Goal: Task Accomplishment & Management: Use online tool/utility

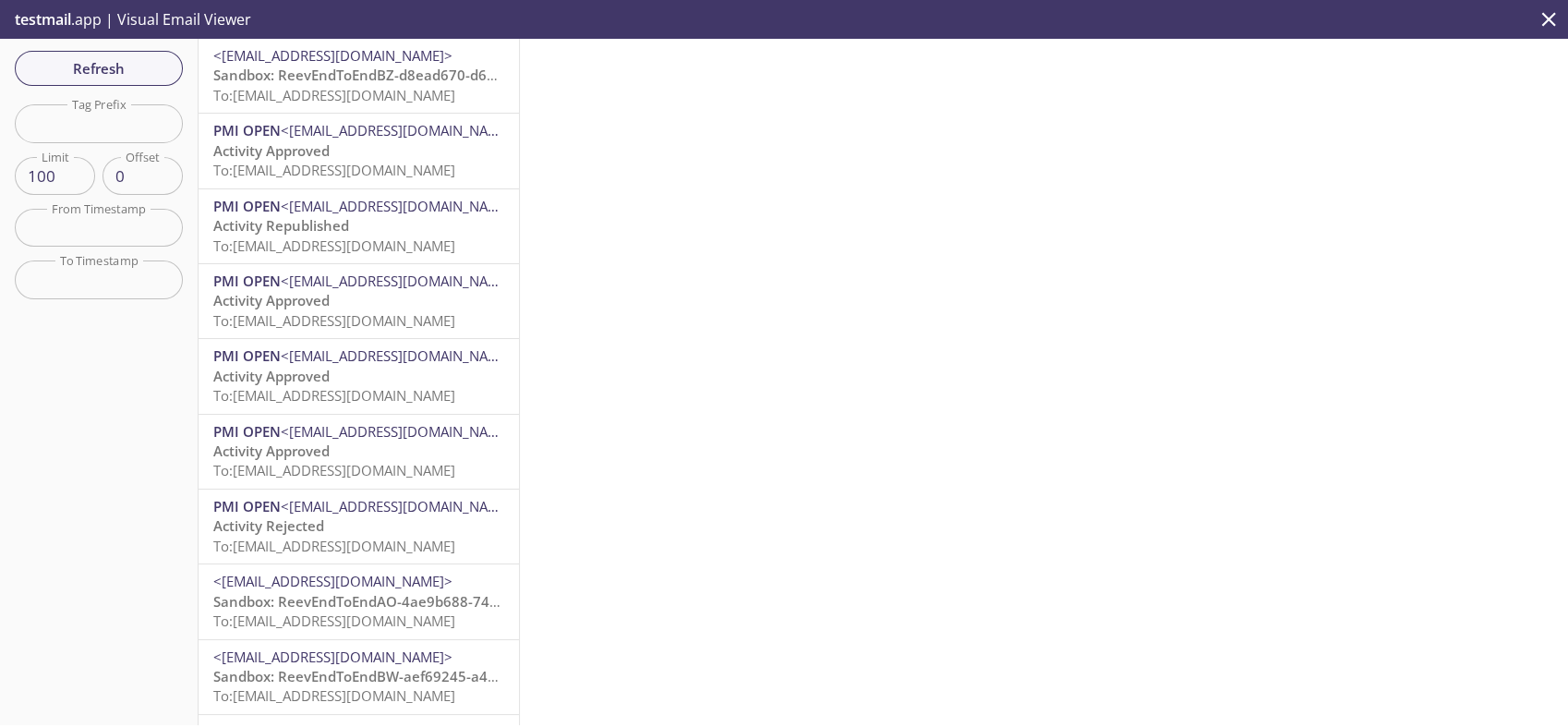
click at [88, 111] on input "text" at bounding box center [99, 123] width 168 height 38
paste input "1694743841000"
type input "1694743841000"
click at [112, 79] on span "Refresh" at bounding box center [99, 68] width 139 height 24
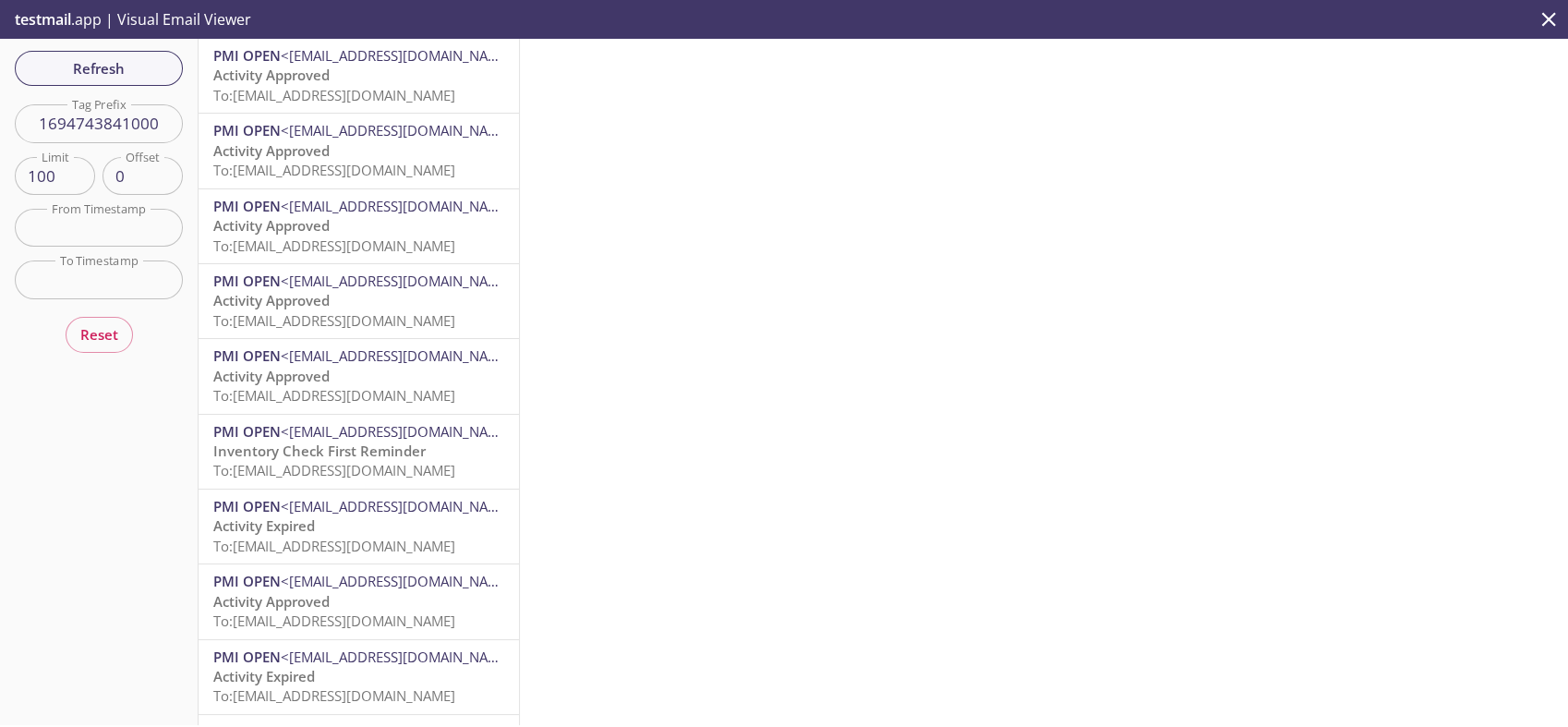
click at [372, 94] on span "To: [EMAIL_ADDRESS][DOMAIN_NAME]" at bounding box center [334, 95] width 242 height 19
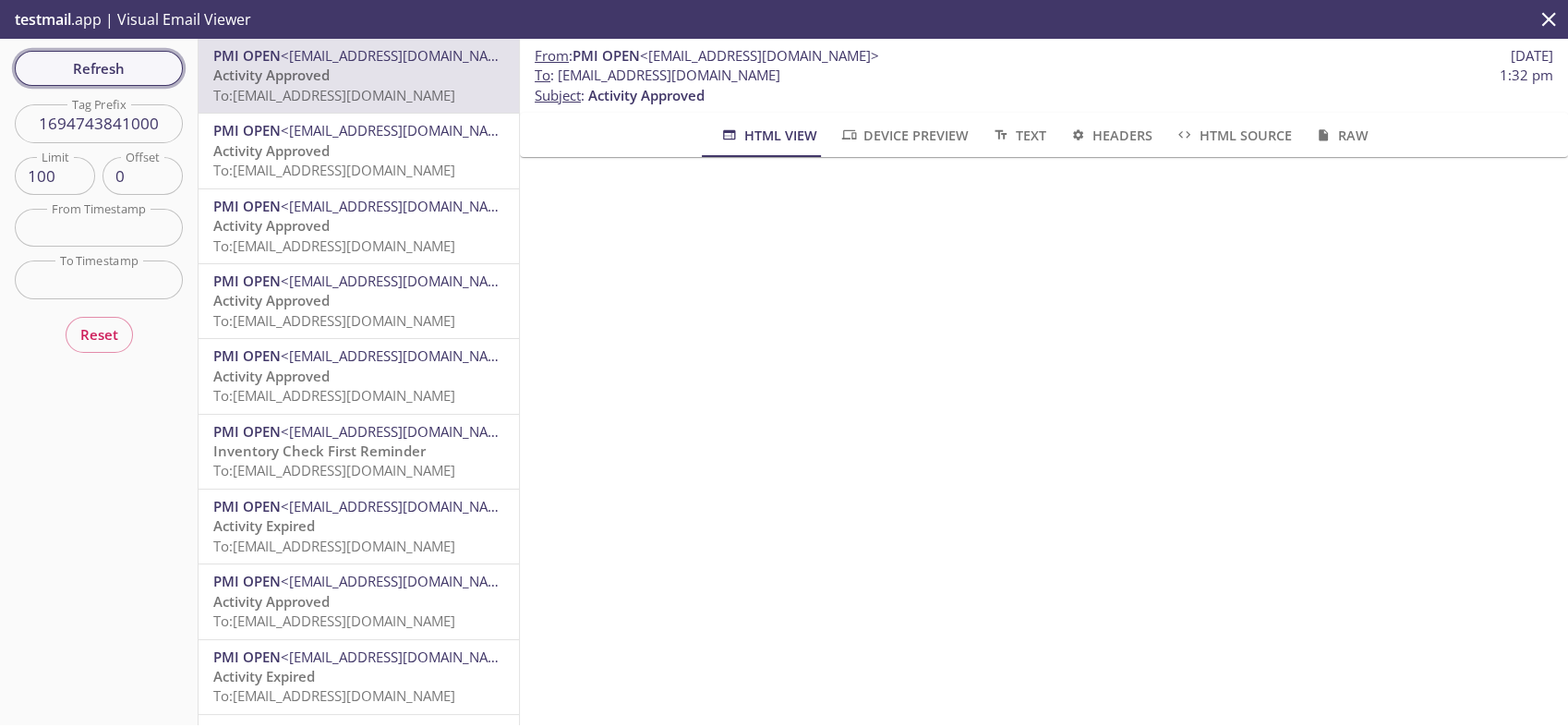
click at [148, 79] on span "Refresh" at bounding box center [99, 68] width 139 height 24
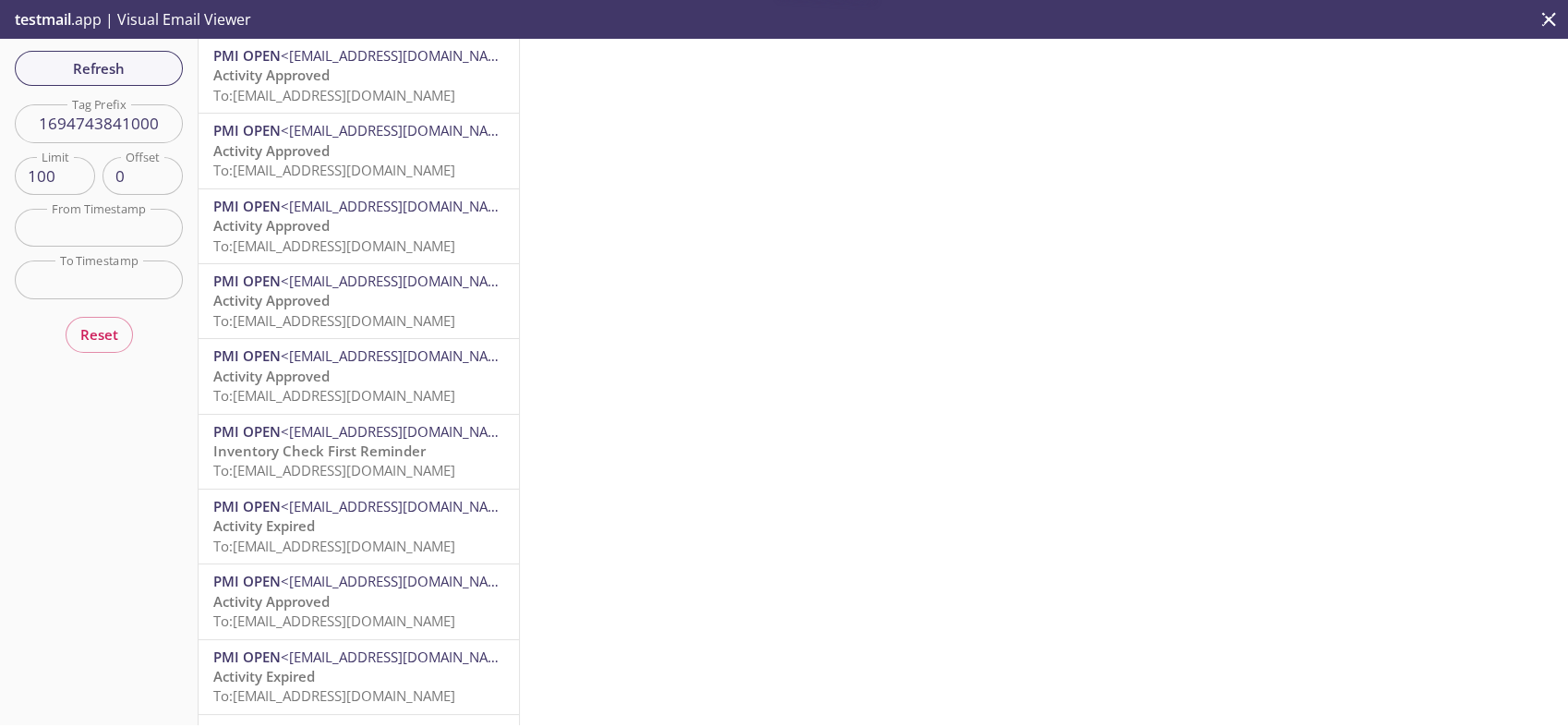
click at [413, 101] on span "To: [EMAIL_ADDRESS][DOMAIN_NAME]" at bounding box center [334, 95] width 242 height 19
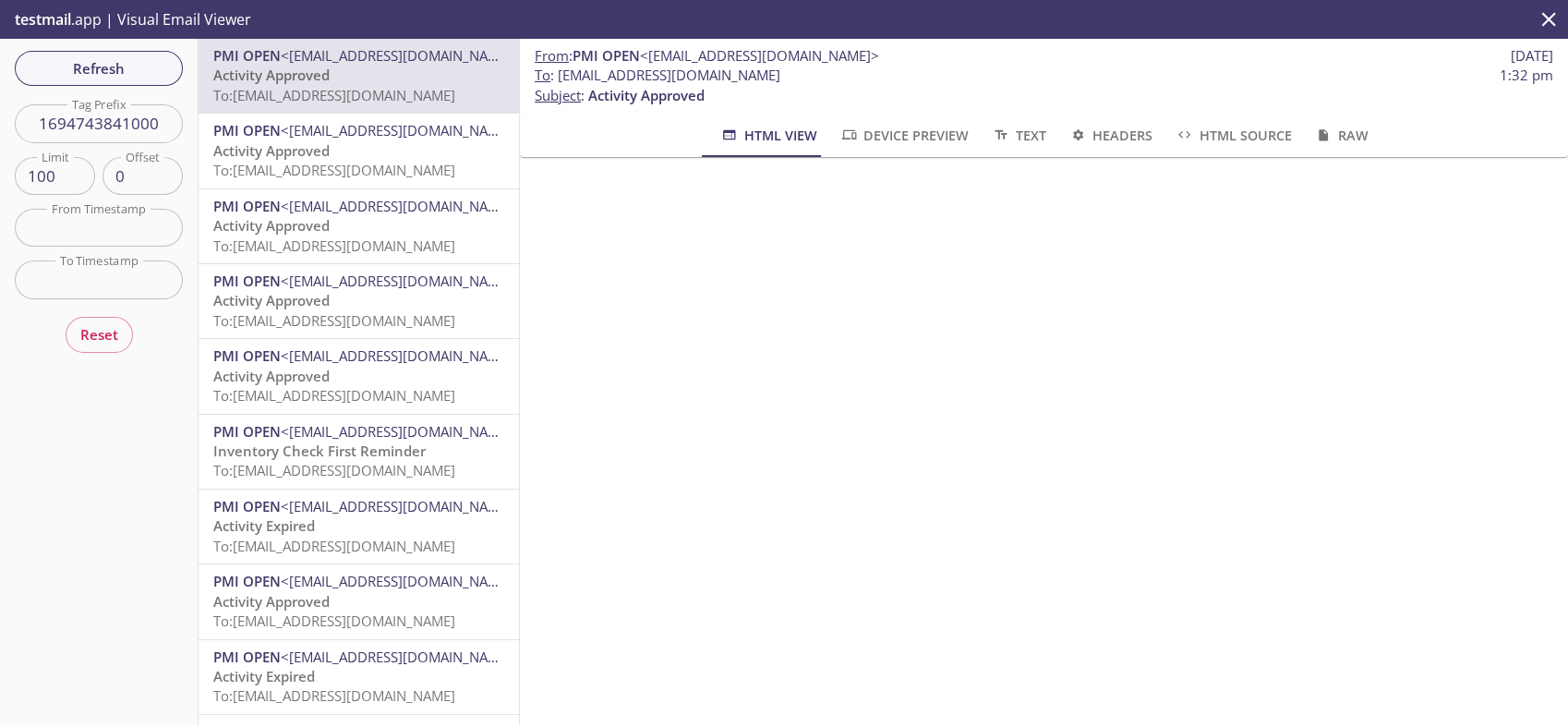
click at [1017, 143] on span "Text" at bounding box center [1018, 135] width 55 height 23
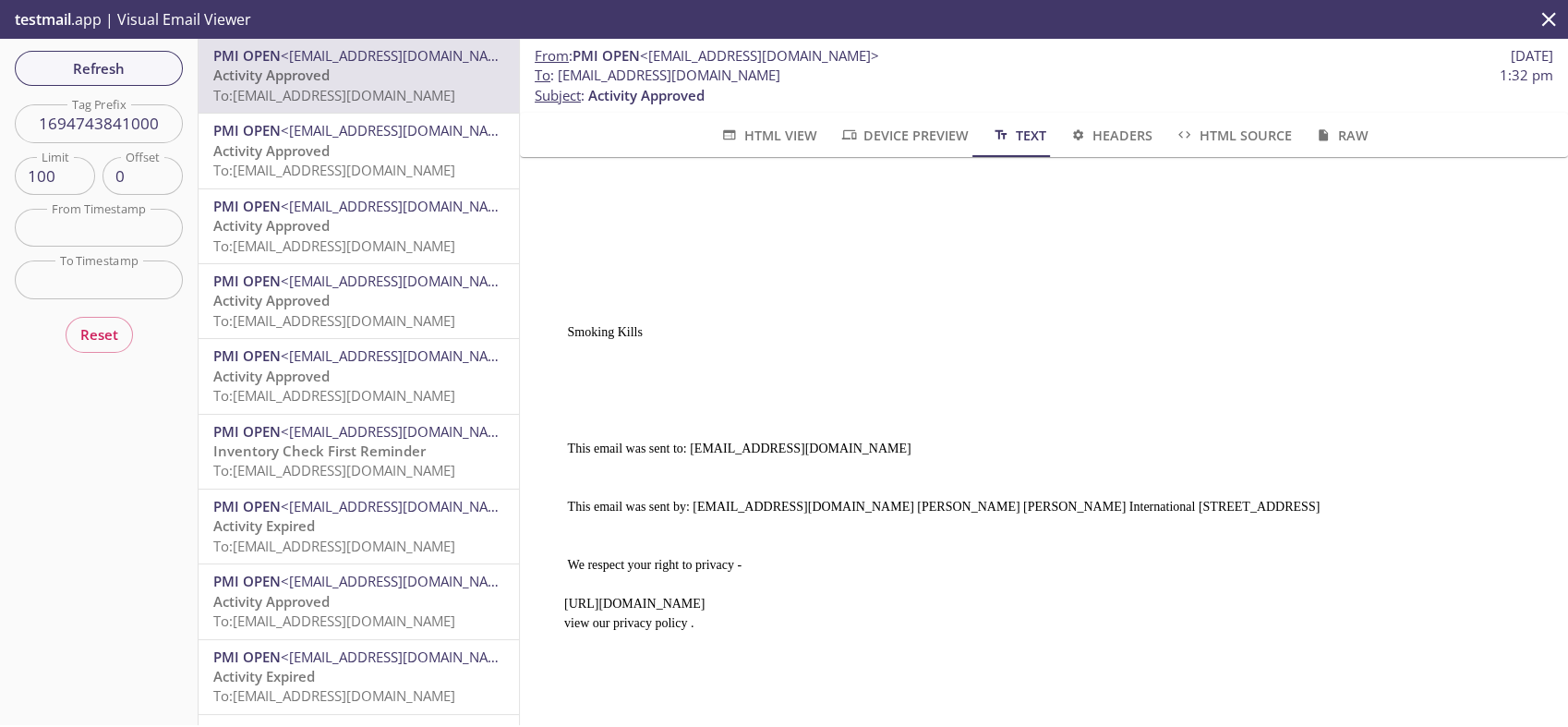
scroll to position [192, 0]
click at [1191, 147] on button "HTML Source" at bounding box center [1233, 135] width 139 height 45
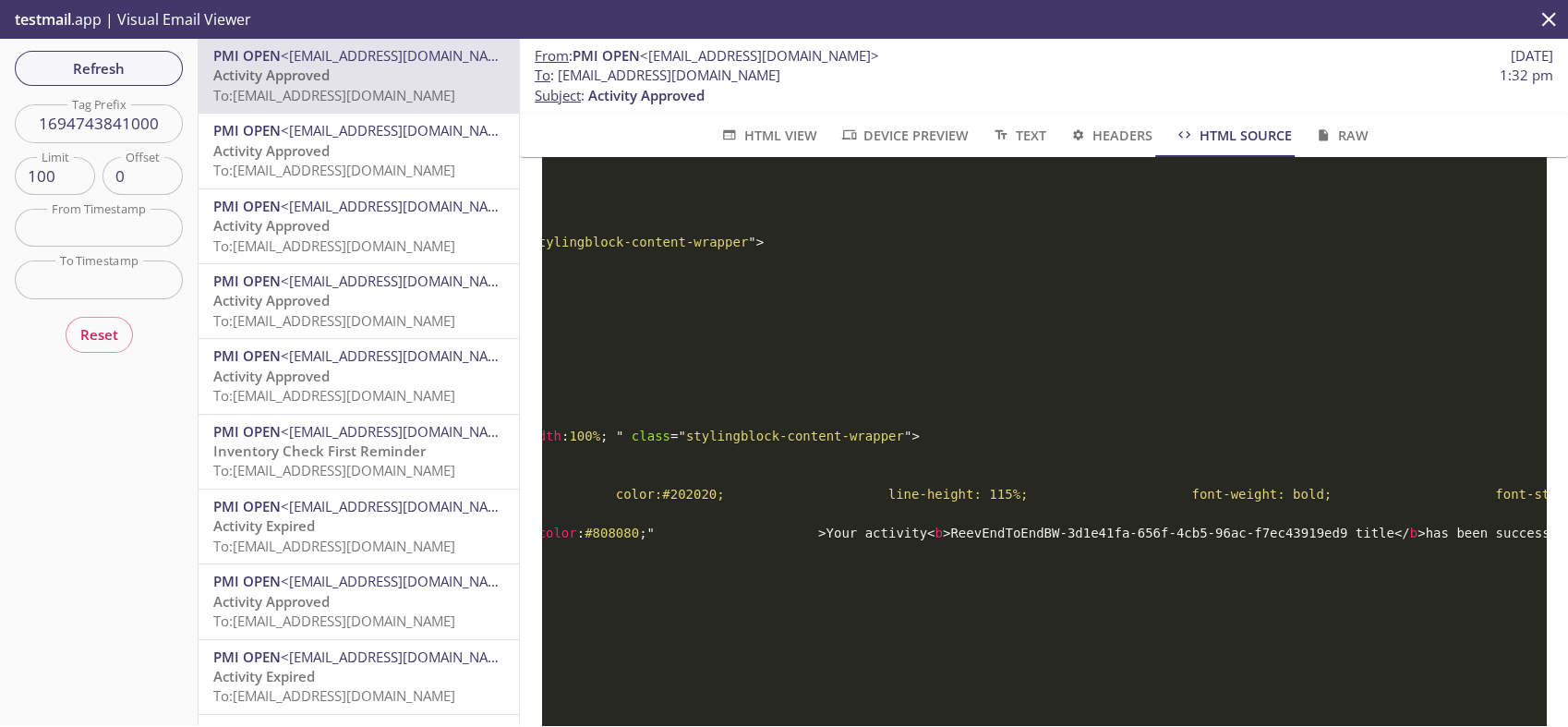
scroll to position [5130, 0]
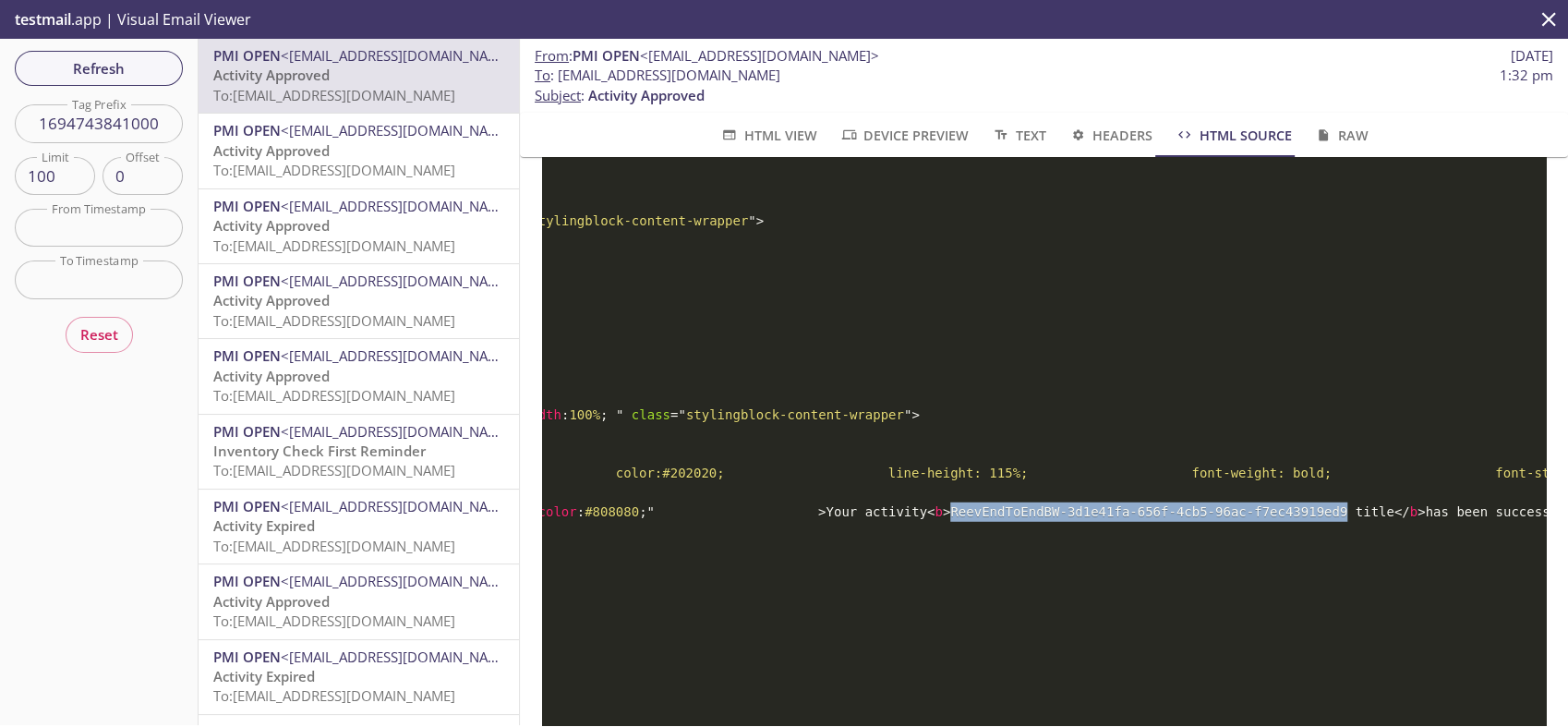
click at [781, 137] on span "HTML View" at bounding box center [768, 135] width 97 height 23
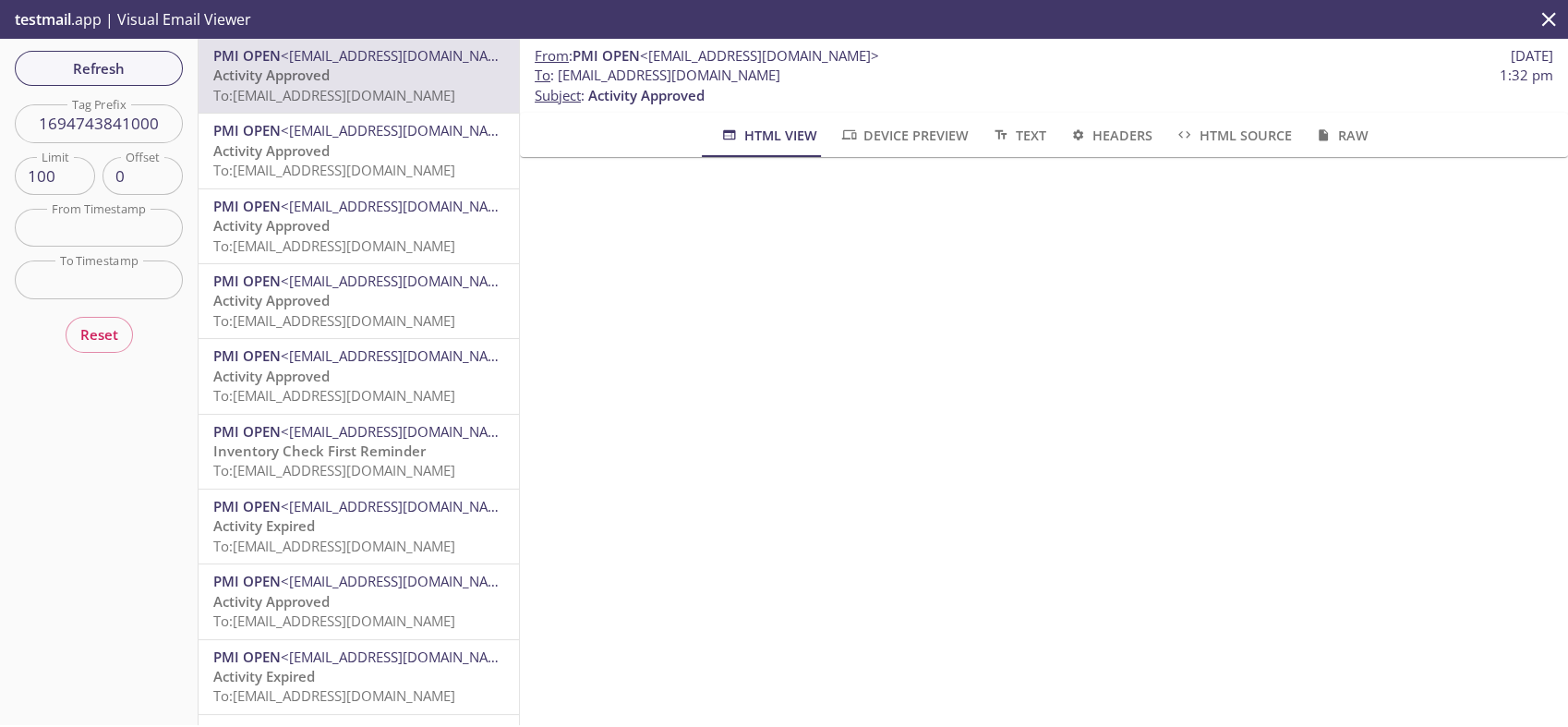
click at [1003, 135] on icon "button" at bounding box center [1001, 135] width 20 height 15
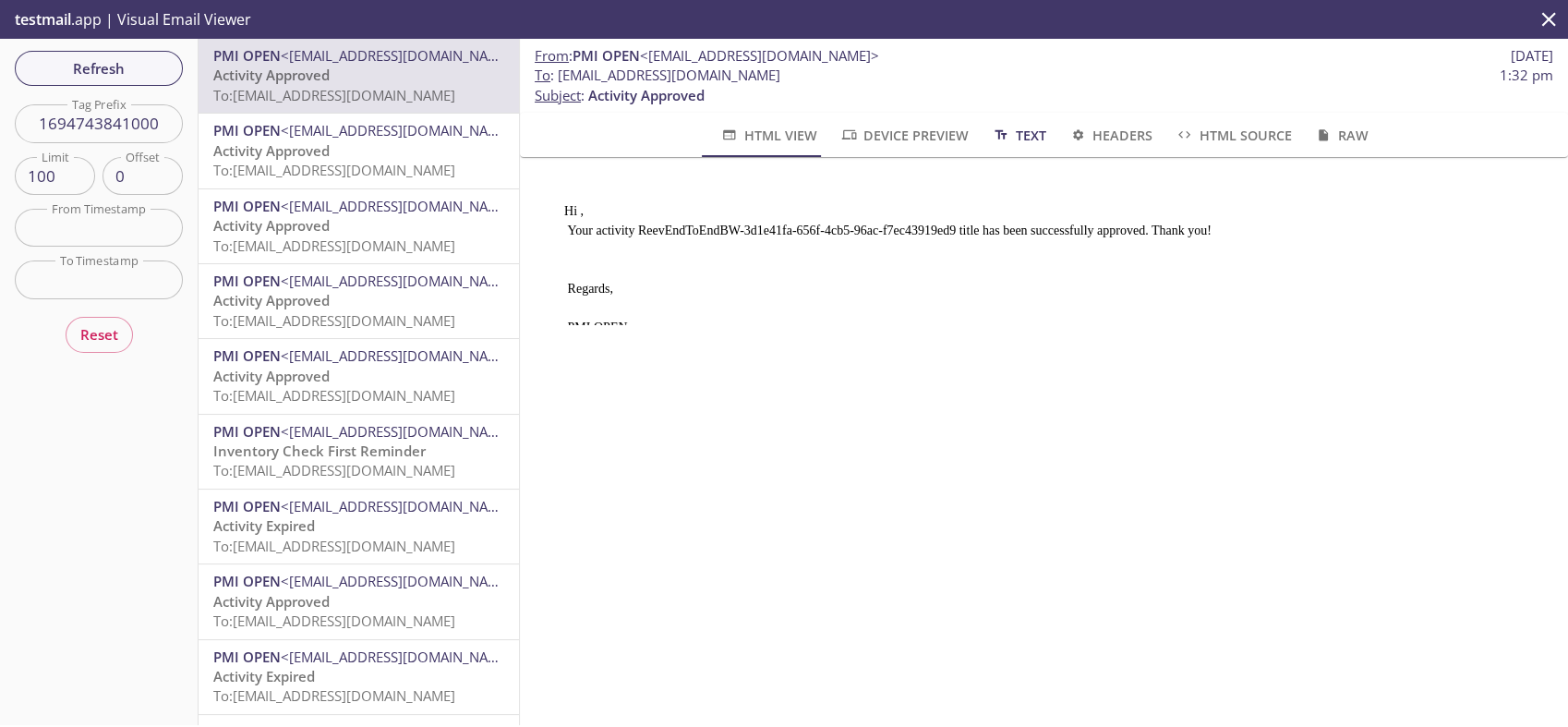
scroll to position [0, 0]
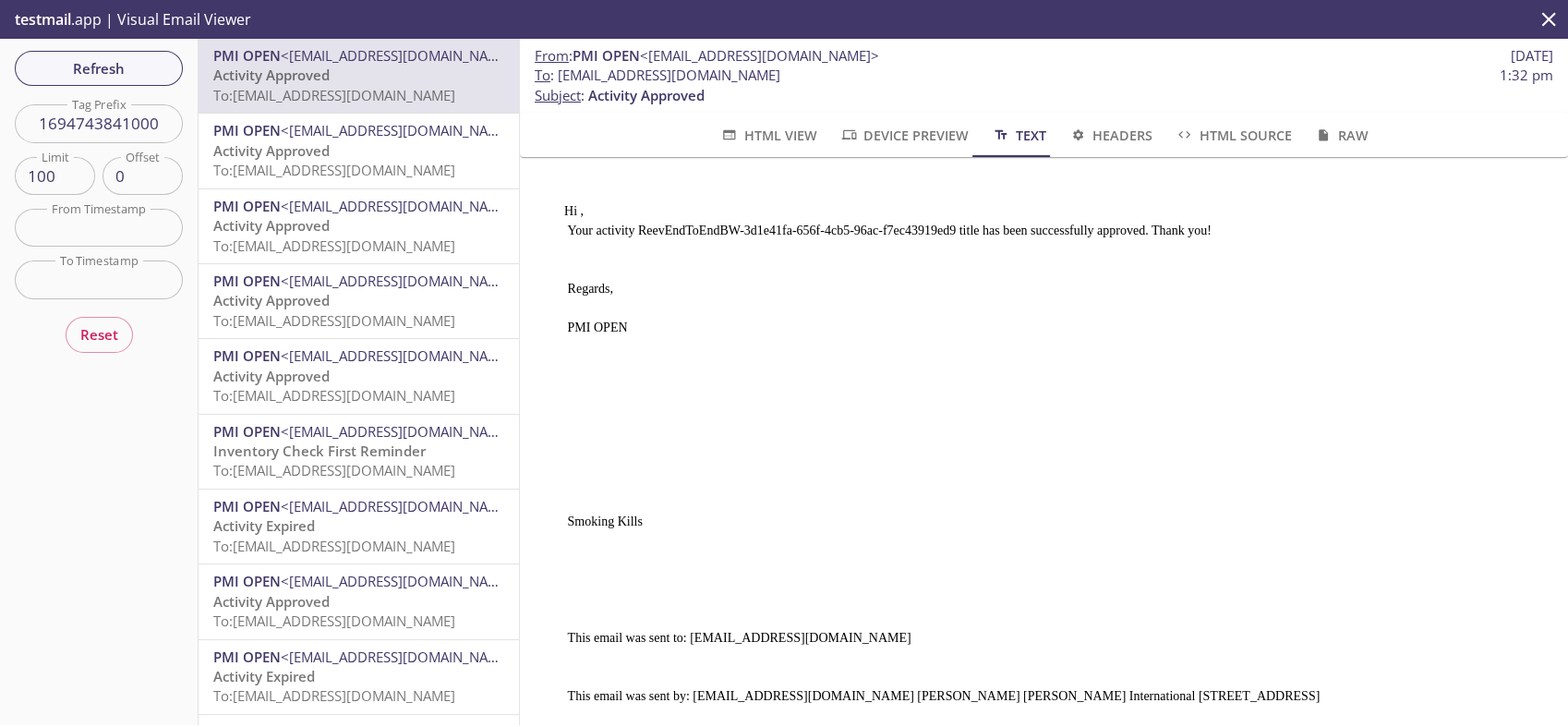
click at [776, 128] on span "HTML View" at bounding box center [768, 135] width 97 height 23
